Goal: Information Seeking & Learning: Learn about a topic

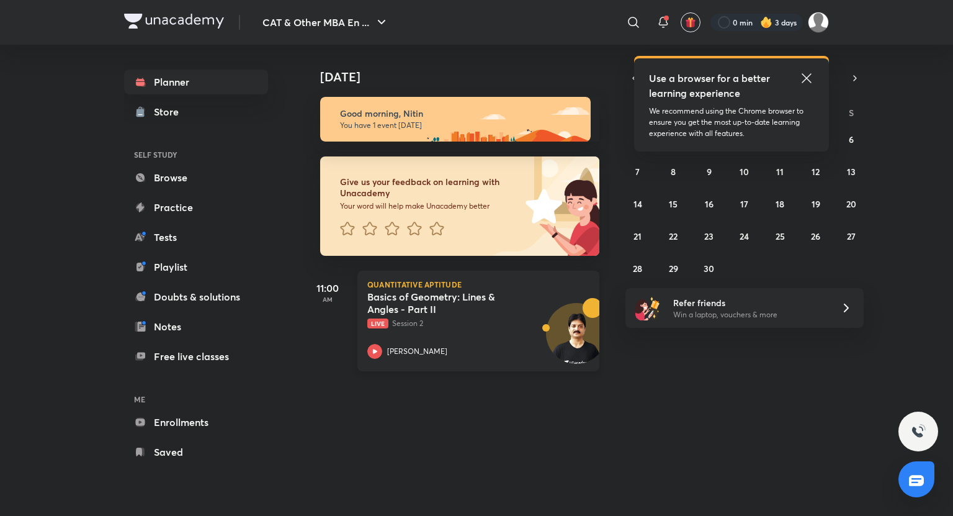
click at [376, 352] on icon at bounding box center [375, 351] width 4 height 4
